Goal: Navigation & Orientation: Find specific page/section

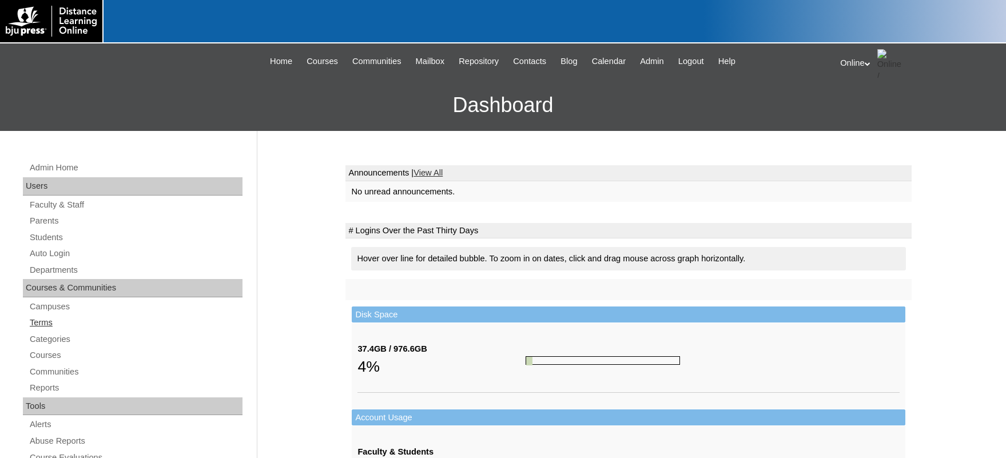
click at [46, 326] on link "Terms" at bounding box center [136, 323] width 214 height 14
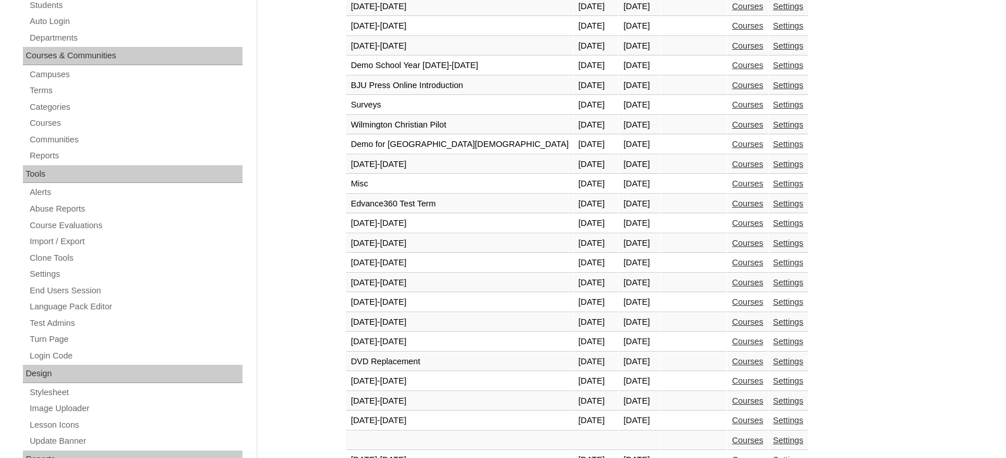
scroll to position [343, 0]
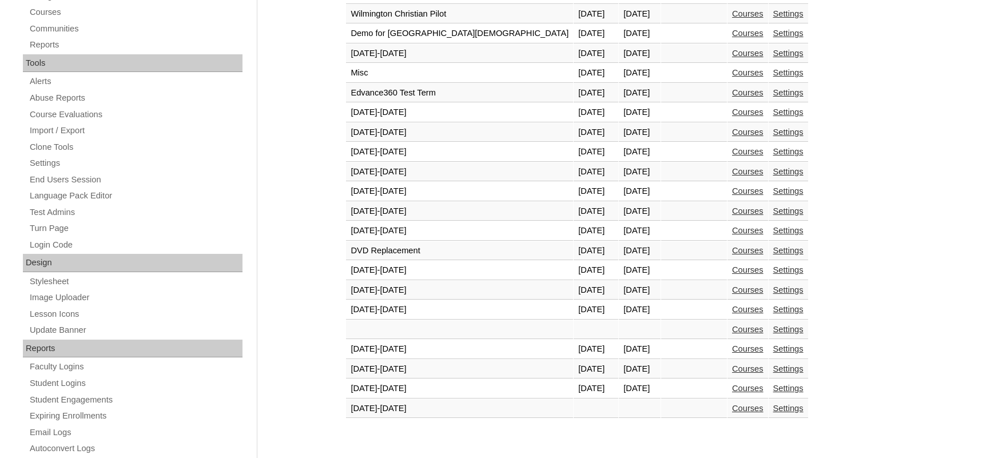
click at [732, 393] on link "Courses" at bounding box center [747, 388] width 31 height 9
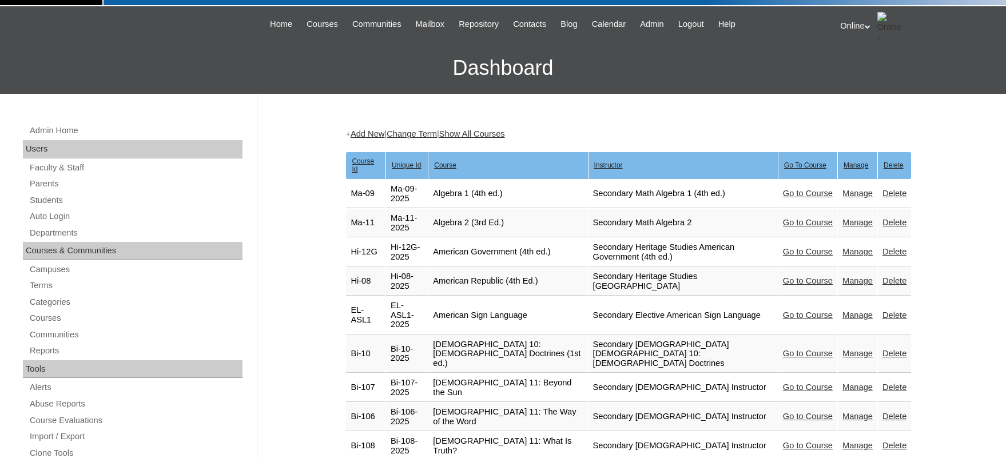
scroll to position [57, 0]
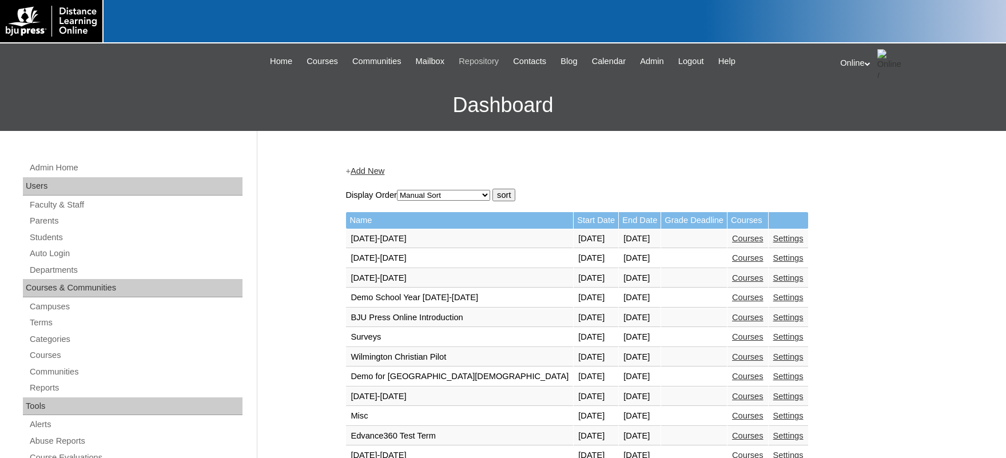
click at [470, 61] on span "Repository" at bounding box center [479, 61] width 40 height 13
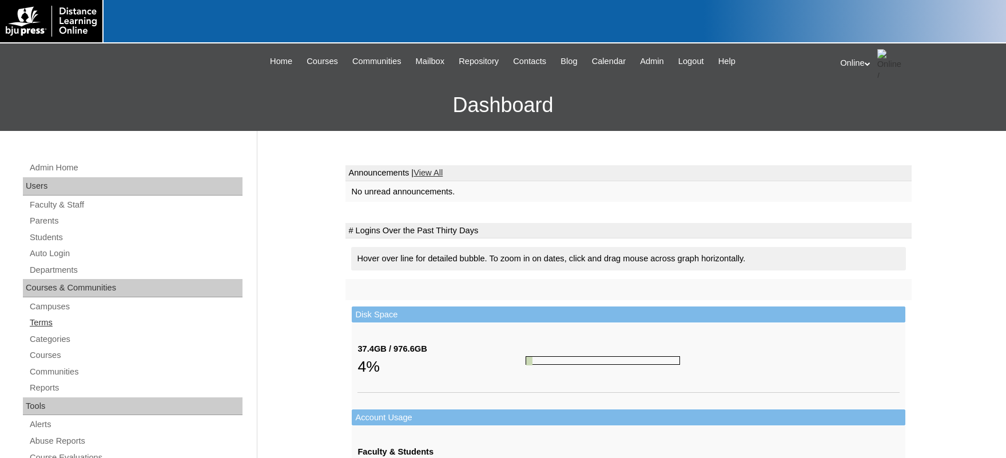
click at [38, 323] on link "Terms" at bounding box center [136, 323] width 214 height 14
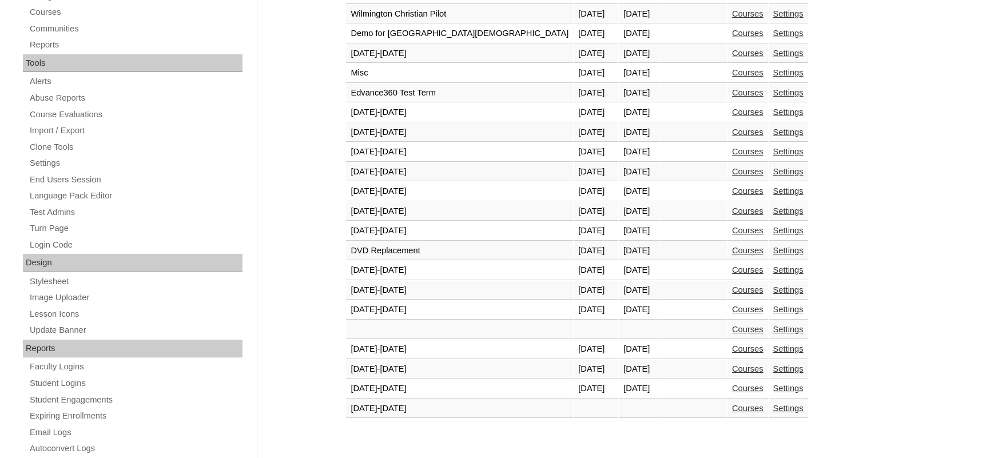
scroll to position [400, 0]
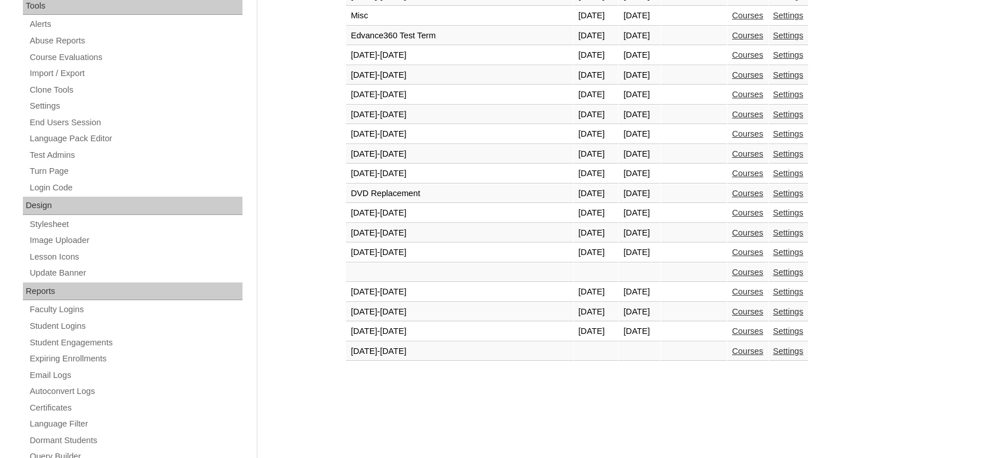
click at [732, 353] on link "Courses" at bounding box center [747, 351] width 31 height 9
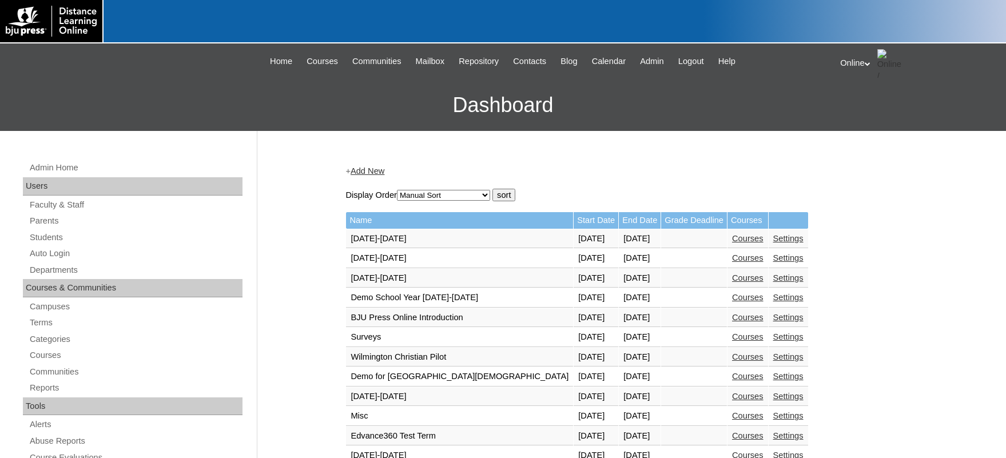
scroll to position [397, 0]
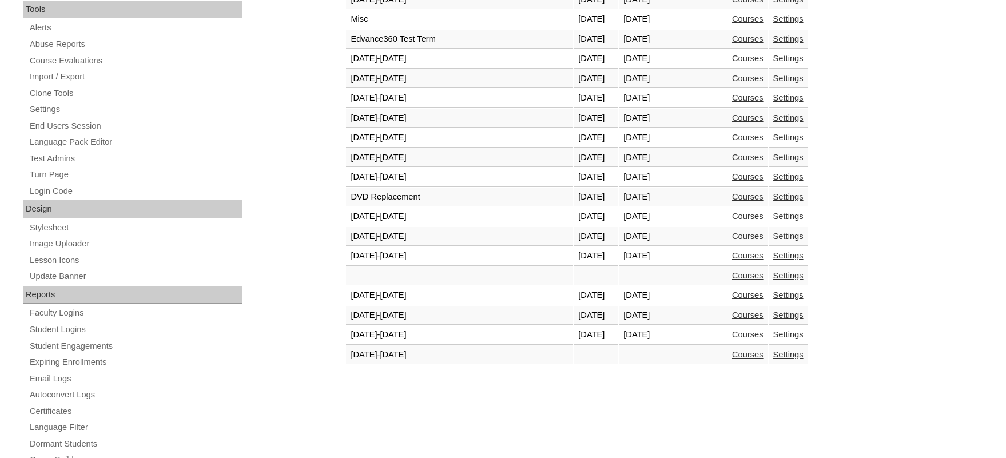
click at [732, 337] on link "Courses" at bounding box center [747, 334] width 31 height 9
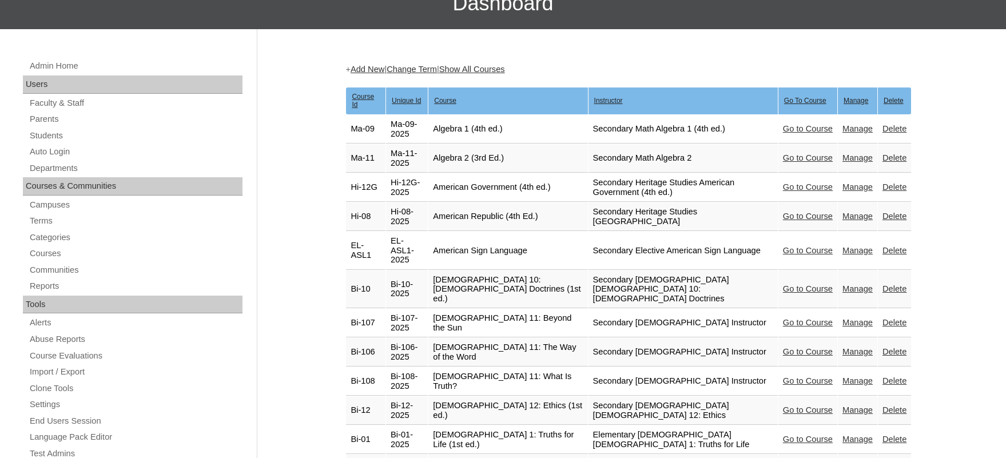
scroll to position [114, 0]
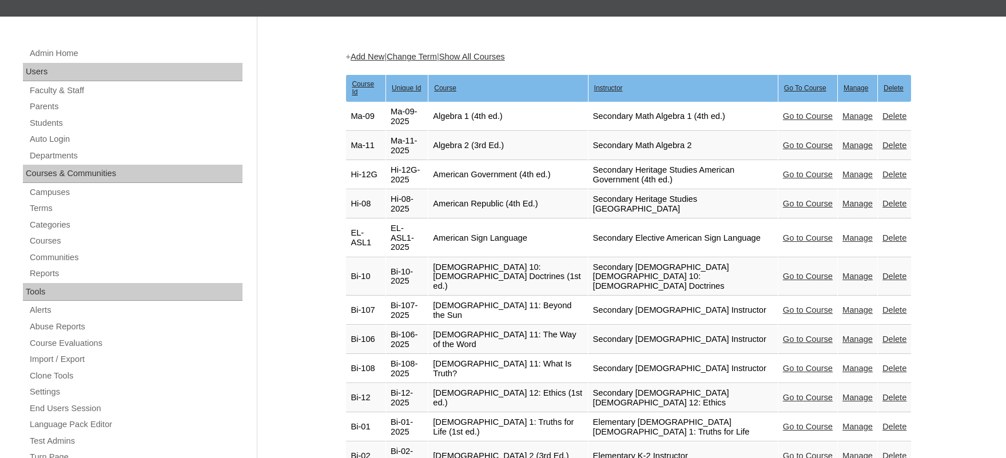
click at [794, 305] on link "Go to Course" at bounding box center [808, 309] width 50 height 9
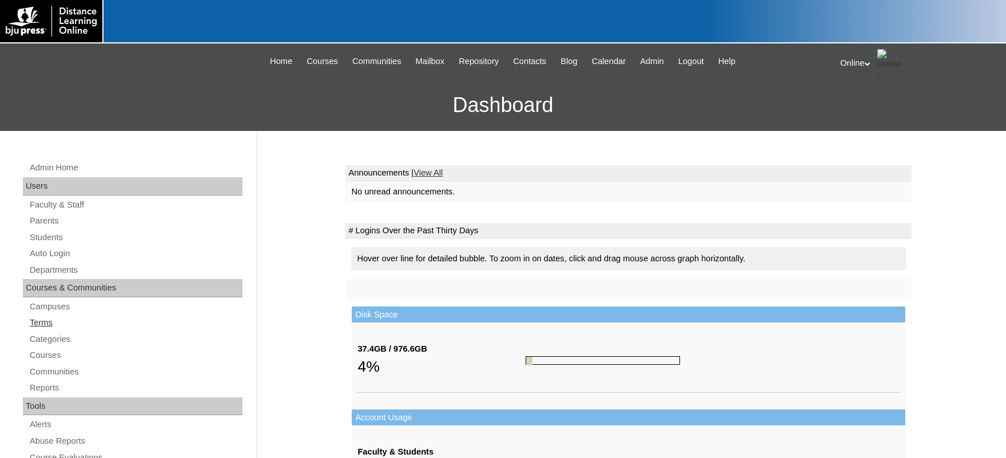
click at [49, 322] on link "Terms" at bounding box center [136, 323] width 214 height 14
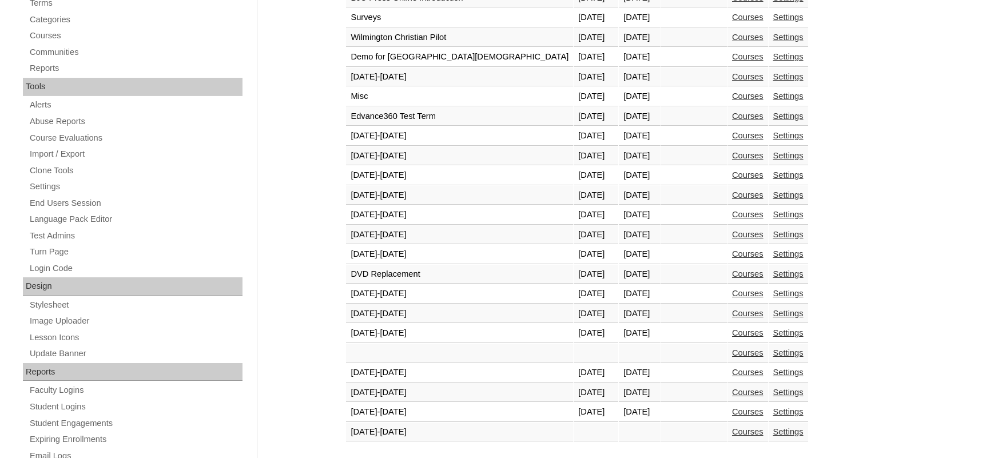
scroll to position [343, 0]
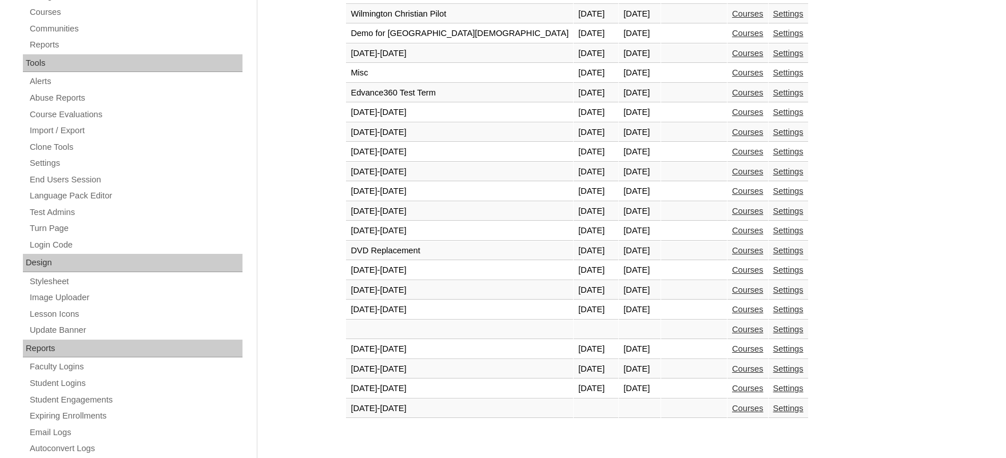
click at [732, 367] on link "Courses" at bounding box center [747, 368] width 31 height 9
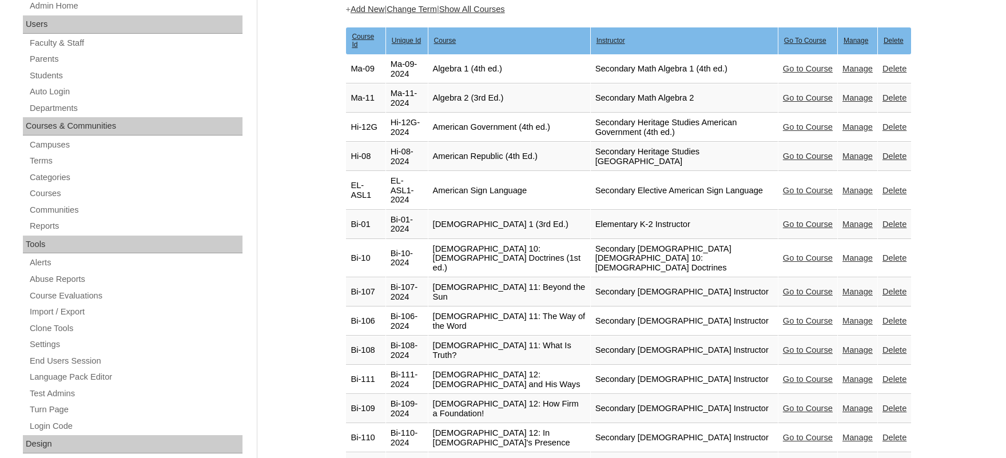
scroll to position [172, 0]
